Goal: Task Accomplishment & Management: Manage account settings

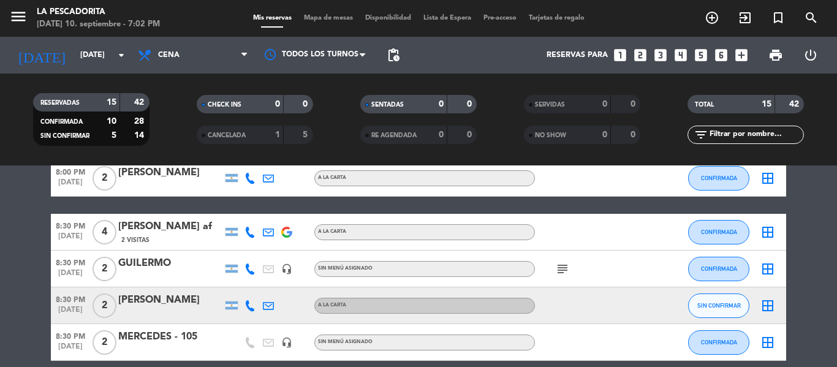
scroll to position [184, 0]
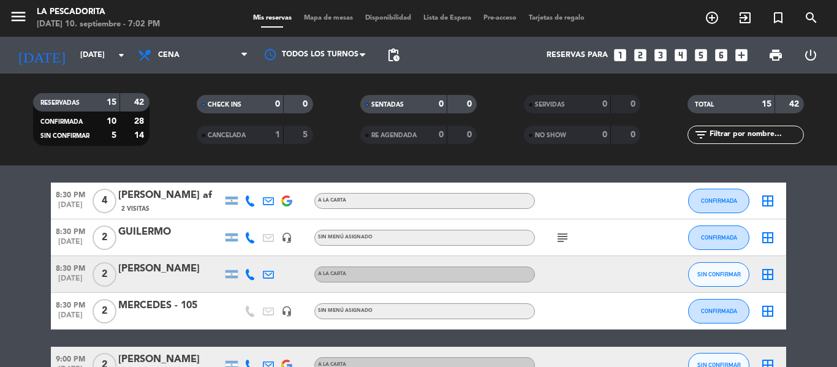
click at [59, 276] on span "[DATE]" at bounding box center [70, 281] width 39 height 14
click at [0, 244] on bookings-row "7:30 PM [DATE] 2 [PERSON_NAME] A LA CARTA CONFIRMADA border_all 8:00 PM [DATE] …" at bounding box center [418, 356] width 837 height 637
click at [708, 270] on button "SIN CONFIRMAR" at bounding box center [718, 274] width 61 height 25
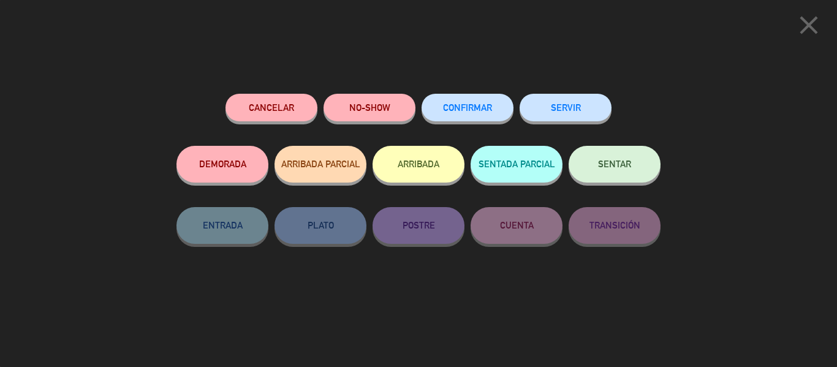
click at [455, 103] on button "CONFIRMAR" at bounding box center [467, 108] width 92 height 28
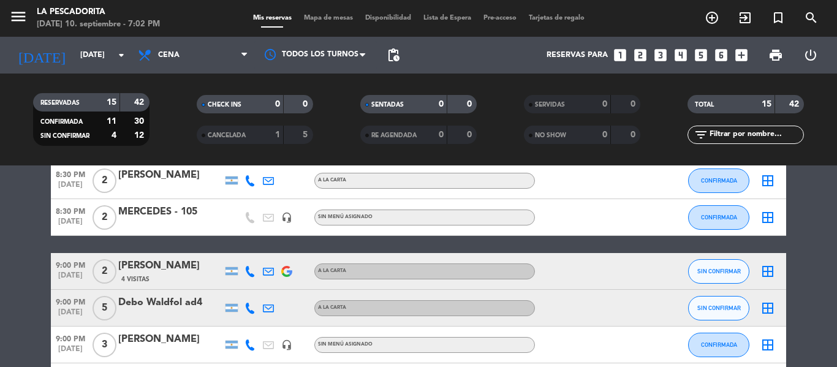
scroll to position [306, 0]
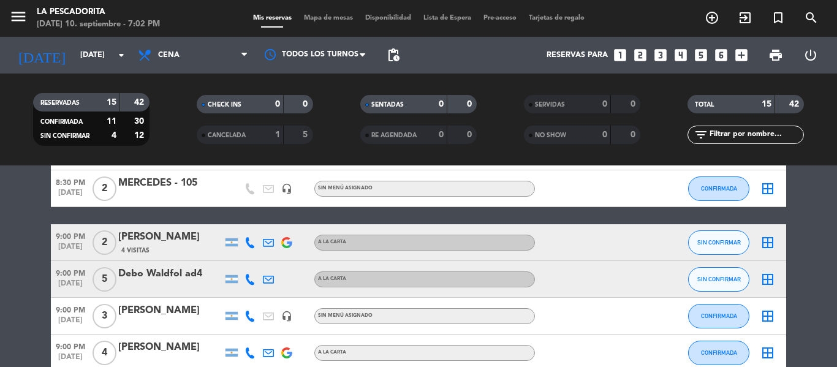
click at [61, 243] on span "[DATE]" at bounding box center [70, 250] width 39 height 14
click at [61, 268] on span "9:00 PM" at bounding box center [70, 272] width 39 height 14
click at [721, 253] on button "SIN CONFIRMAR" at bounding box center [718, 242] width 61 height 25
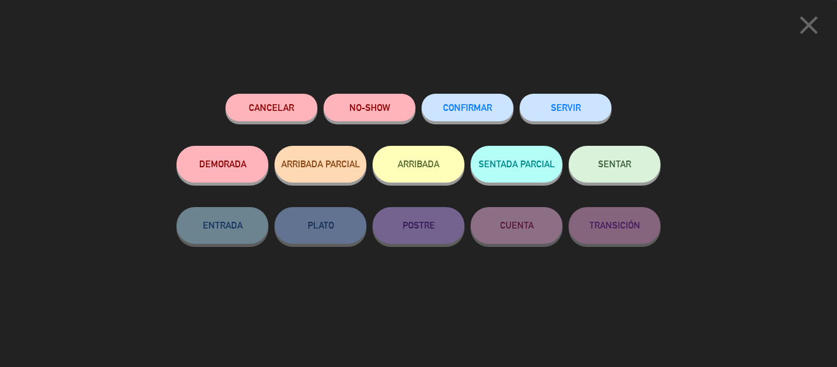
click at [450, 108] on span "CONFIRMAR" at bounding box center [467, 107] width 49 height 10
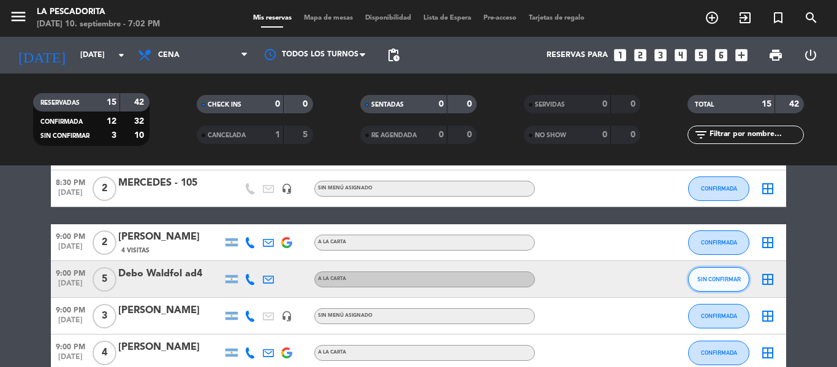
click at [706, 274] on button "SIN CONFIRMAR" at bounding box center [718, 279] width 61 height 25
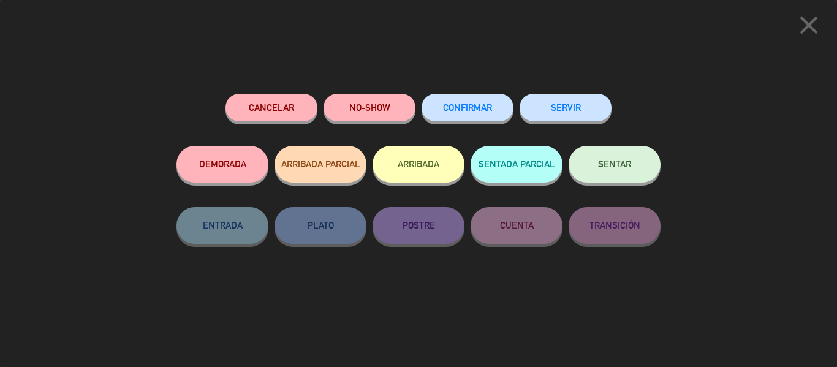
click at [450, 100] on button "CONFIRMAR" at bounding box center [467, 108] width 92 height 28
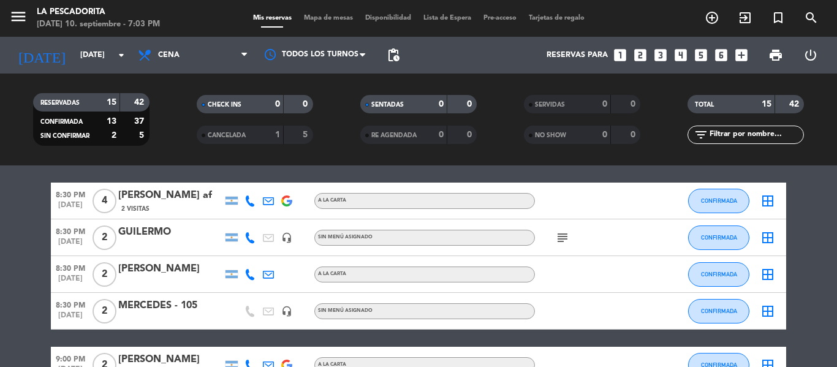
scroll to position [0, 0]
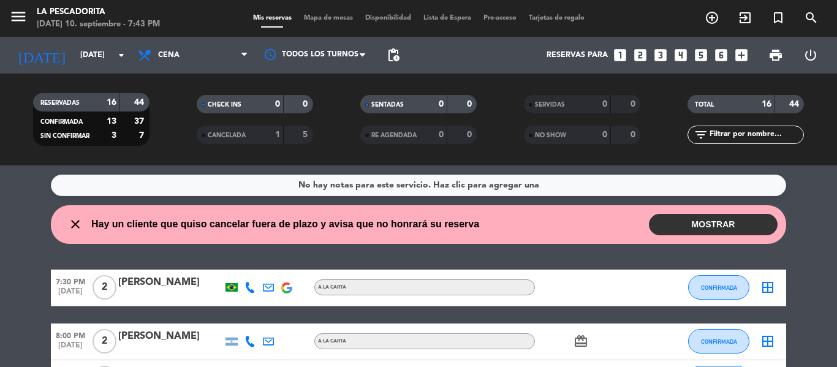
drag, startPoint x: 685, startPoint y: 227, endPoint x: 672, endPoint y: 228, distance: 13.6
click at [685, 227] on button "MOSTRAR" at bounding box center [713, 224] width 129 height 21
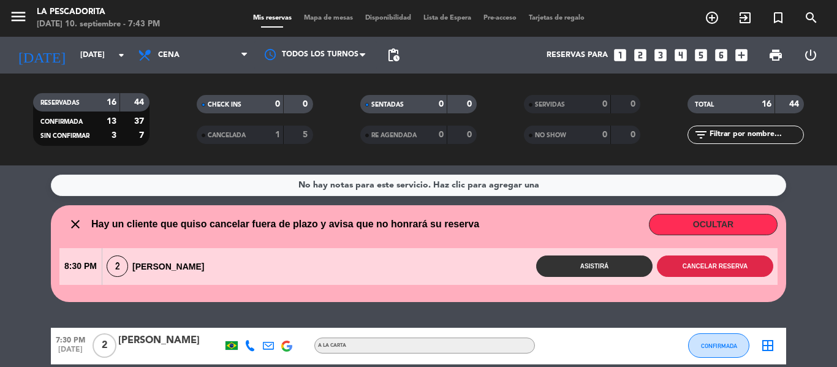
click at [691, 261] on button "Cancelar reserva" at bounding box center [715, 265] width 116 height 21
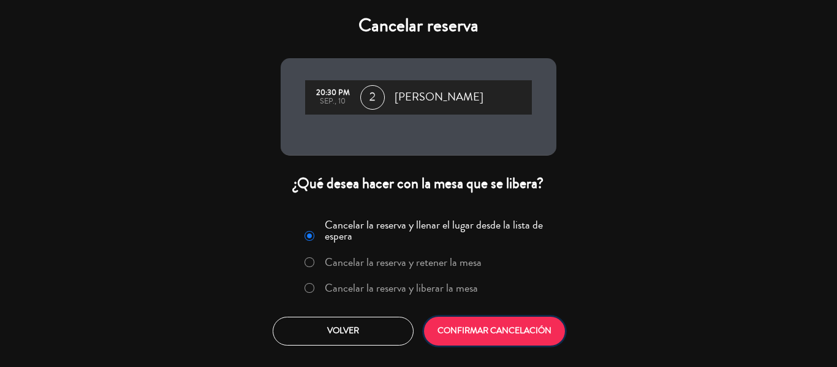
click at [499, 328] on button "CONFIRMAR CANCELACIÓN" at bounding box center [494, 331] width 141 height 29
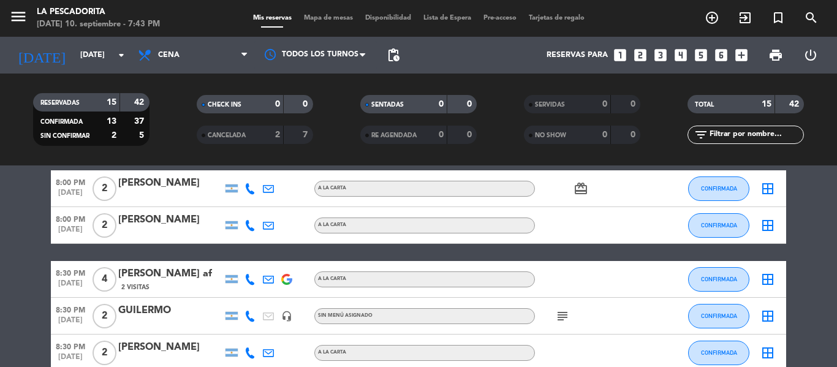
scroll to position [123, 0]
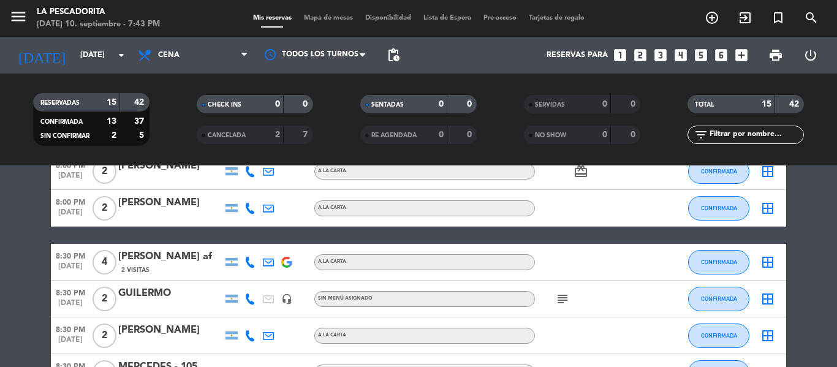
click at [256, 266] on div at bounding box center [250, 262] width 18 height 36
drag, startPoint x: 253, startPoint y: 267, endPoint x: 253, endPoint y: 287, distance: 19.6
click at [253, 268] on div at bounding box center [250, 262] width 18 height 36
click at [252, 301] on icon at bounding box center [249, 298] width 11 height 11
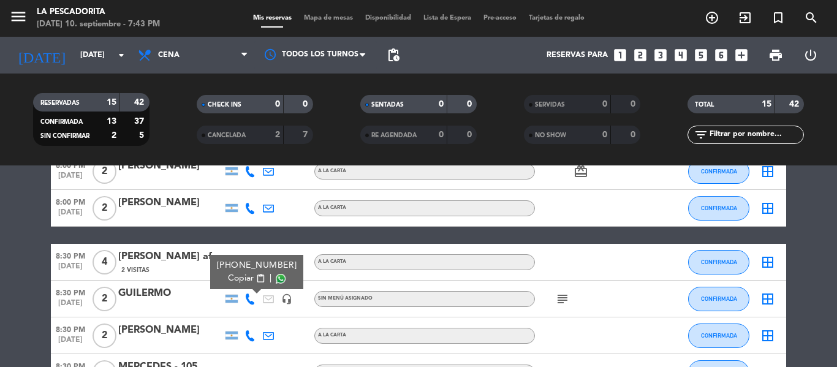
click at [249, 341] on div at bounding box center [250, 335] width 18 height 36
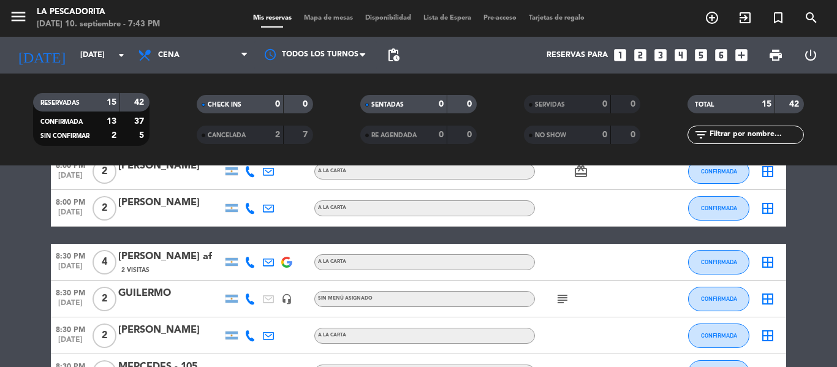
click at [251, 335] on icon at bounding box center [249, 335] width 11 height 11
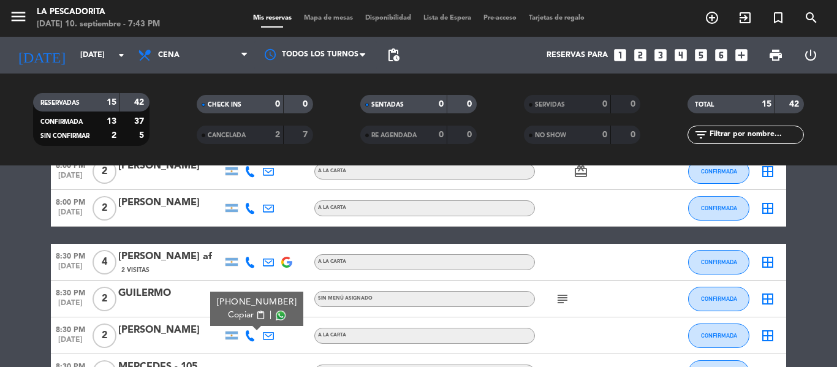
click at [160, 334] on div "[PERSON_NAME]" at bounding box center [170, 330] width 104 height 16
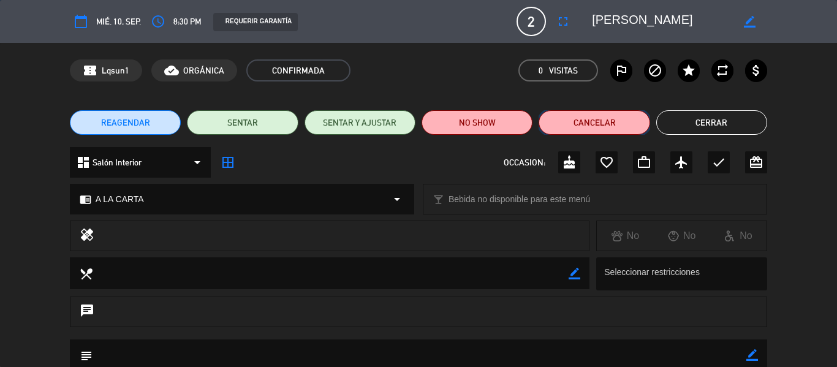
click at [567, 129] on button "Cancelar" at bounding box center [593, 122] width 111 height 25
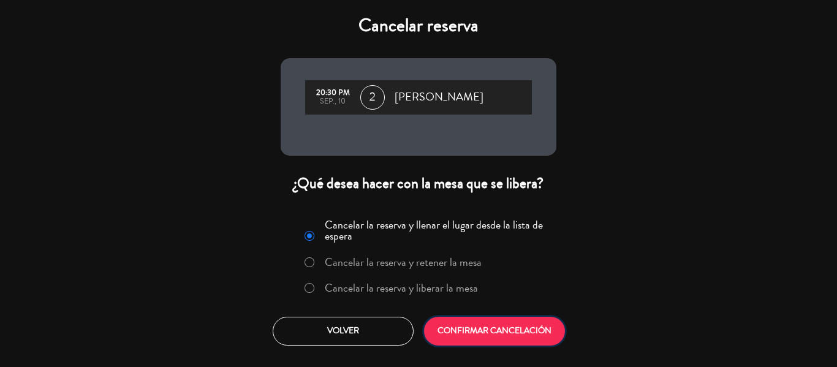
click at [513, 327] on button "CONFIRMAR CANCELACIÓN" at bounding box center [494, 331] width 141 height 29
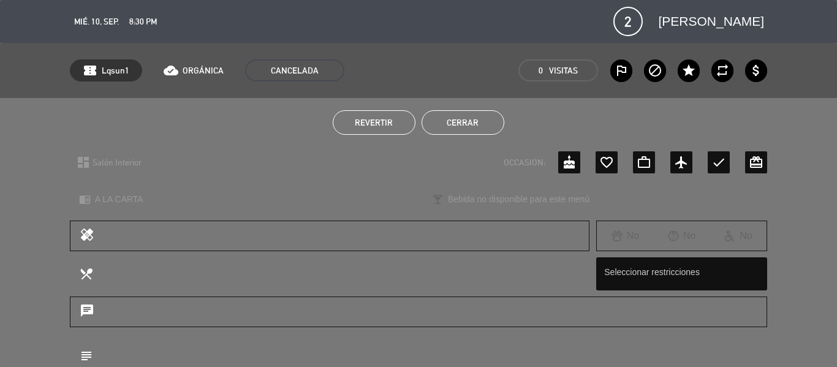
click at [470, 111] on button "Cerrar" at bounding box center [462, 122] width 83 height 25
